Goal: Transaction & Acquisition: Purchase product/service

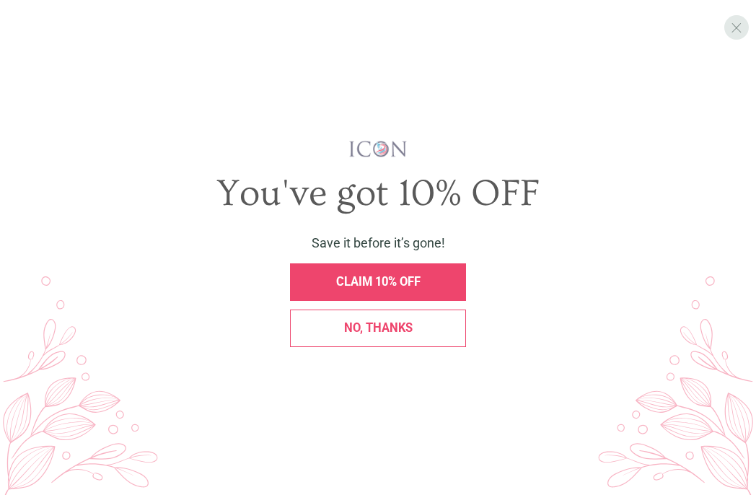
click at [727, 27] on div "X" at bounding box center [736, 27] width 25 height 25
